Goal: Task Accomplishment & Management: Use online tool/utility

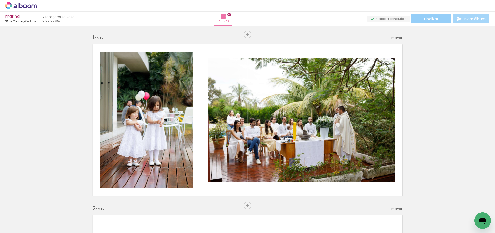
click at [443, 21] on paper-button "Finalizar" at bounding box center [431, 18] width 40 height 9
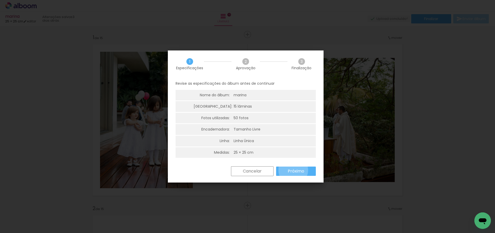
click at [0, 0] on slot "Próximo" at bounding box center [0, 0] width 0 height 0
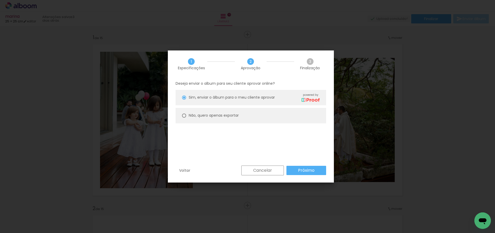
click at [0, 0] on slot "Não, quero apenas exportar" at bounding box center [0, 0] width 0 height 0
type paper-radio-button "on"
click at [0, 0] on slot "Próximo" at bounding box center [0, 0] width 0 height 0
type input "Alta, 300 DPI"
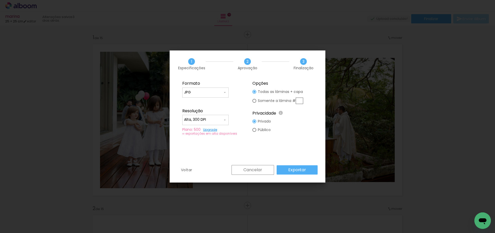
click at [0, 0] on slot "Exportar" at bounding box center [0, 0] width 0 height 0
